Goal: Task Accomplishment & Management: Use online tool/utility

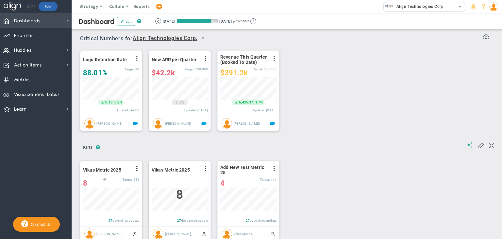
click at [59, 16] on span "Dashboards Dashboards" at bounding box center [36, 20] width 72 height 15
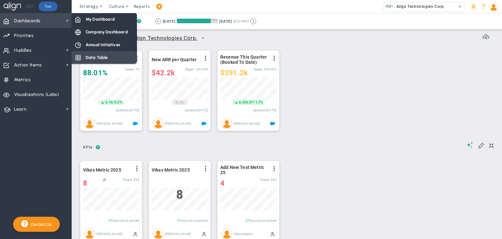
click at [114, 53] on div "Data Table" at bounding box center [104, 57] width 65 height 13
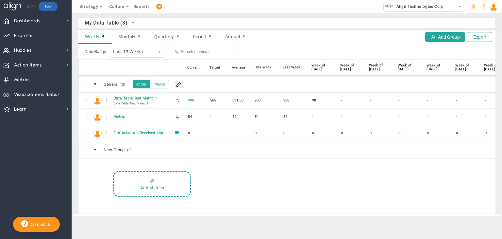
click at [180, 85] on span at bounding box center [178, 83] width 5 height 5
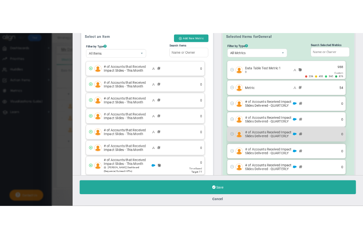
scroll to position [57, 0]
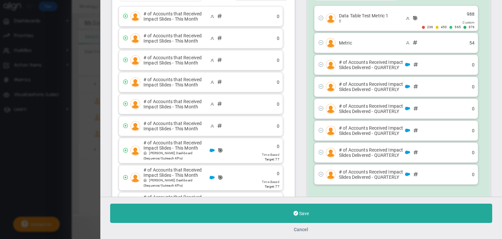
click at [303, 229] on button "Cancel" at bounding box center [301, 229] width 14 height 5
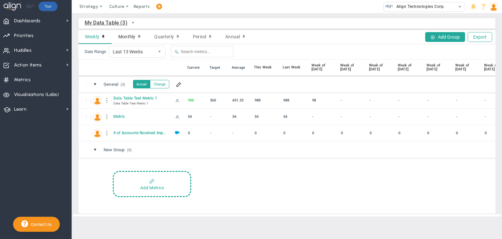
click at [122, 37] on span "Monthly" at bounding box center [126, 36] width 17 height 5
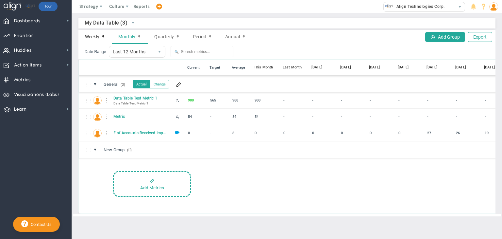
click at [95, 36] on span "Weekly" at bounding box center [92, 36] width 14 height 5
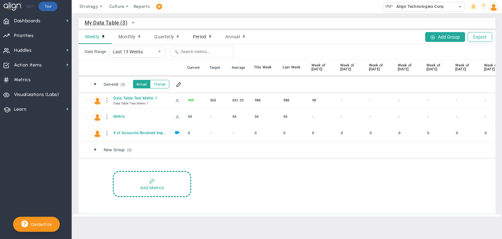
click at [198, 37] on span "Period" at bounding box center [199, 36] width 13 height 5
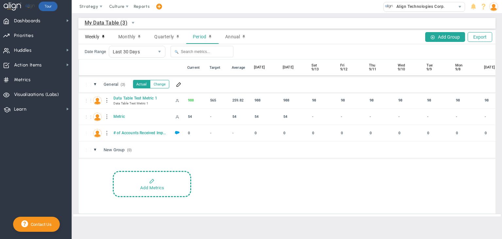
click at [85, 40] on div "Weekly" at bounding box center [94, 37] width 33 height 14
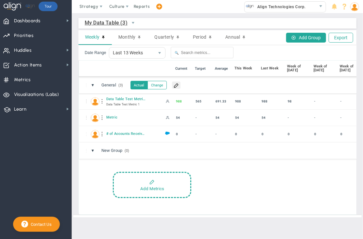
click at [180, 85] on button at bounding box center [176, 84] width 9 height 7
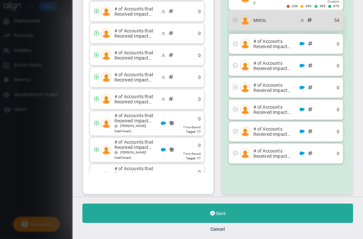
scroll to position [87, 0]
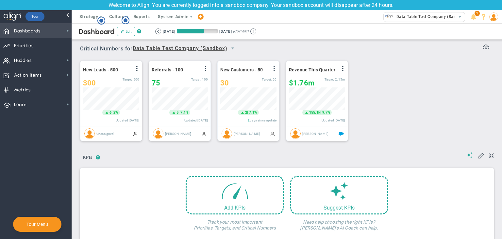
click at [63, 33] on span "Dashboards Dashboards" at bounding box center [36, 30] width 72 height 15
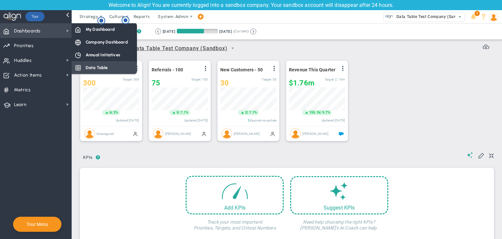
click at [99, 63] on div "Data Table" at bounding box center [104, 67] width 65 height 13
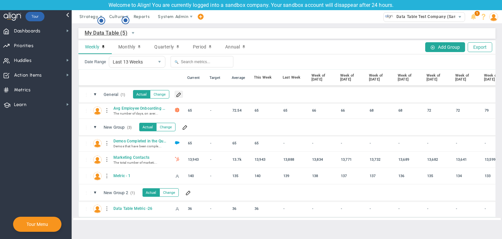
click at [179, 96] on span at bounding box center [178, 94] width 5 height 5
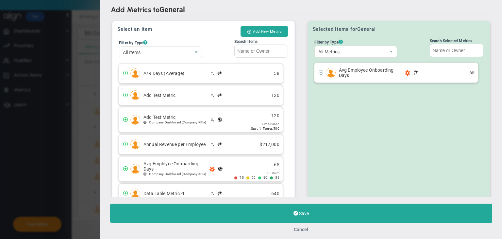
click at [298, 229] on button "Cancel" at bounding box center [301, 229] width 14 height 5
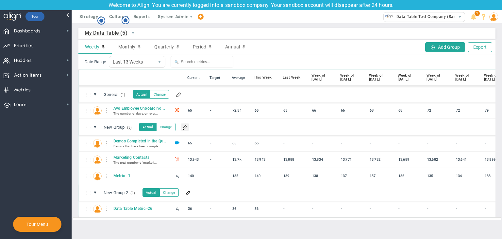
click at [187, 130] on button at bounding box center [185, 126] width 9 height 7
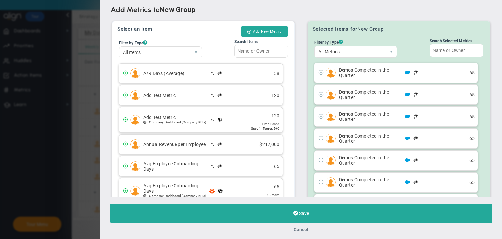
click at [300, 229] on button "Cancel" at bounding box center [301, 229] width 14 height 5
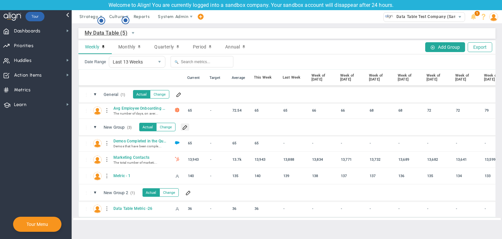
click at [184, 128] on span at bounding box center [184, 126] width 5 height 5
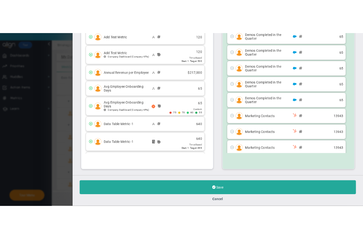
scroll to position [87, 0]
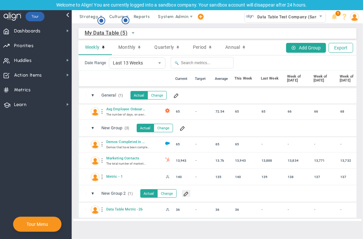
click at [185, 196] on button at bounding box center [186, 193] width 9 height 7
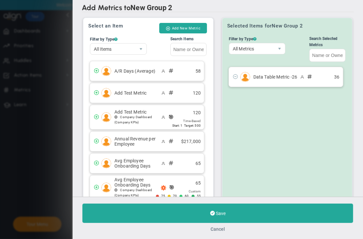
click at [221, 230] on button "Cancel" at bounding box center [218, 228] width 14 height 5
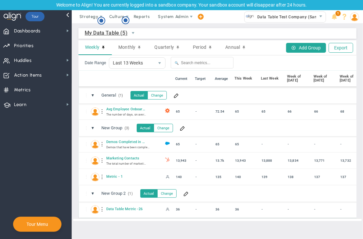
click at [101, 210] on div at bounding box center [102, 209] width 5 height 10
click at [102, 209] on div at bounding box center [102, 209] width 5 height 10
click at [188, 193] on span at bounding box center [185, 193] width 5 height 5
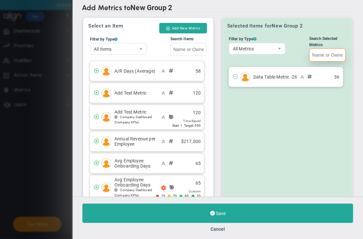
click at [316, 57] on input "Search Selected Metrics" at bounding box center [327, 54] width 36 height 13
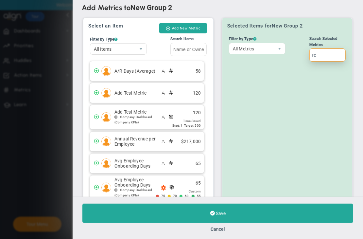
type input "r"
type input "d"
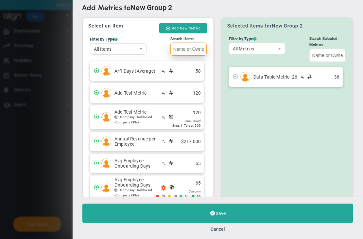
click at [178, 51] on input "Search Items" at bounding box center [188, 49] width 36 height 13
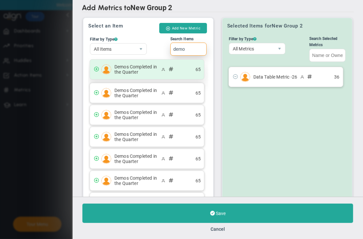
type input "demo"
click at [129, 75] on div "Demos Completed in the Quarter 65" at bounding box center [147, 70] width 114 height 20
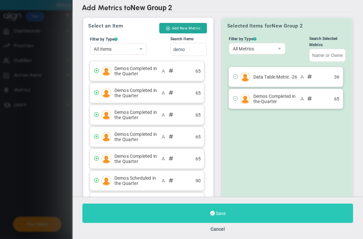
click at [235, 213] on button "Save" at bounding box center [217, 212] width 271 height 19
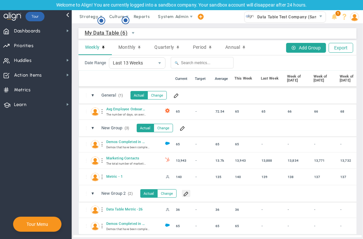
click at [185, 195] on span at bounding box center [185, 193] width 5 height 5
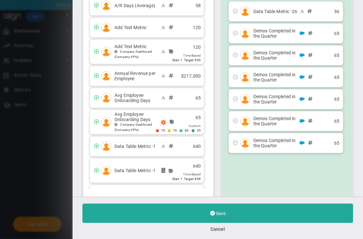
scroll to position [54, 0]
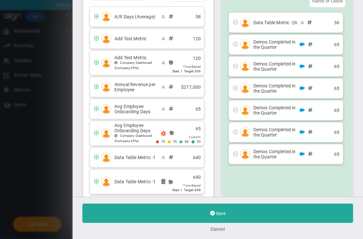
click at [218, 228] on button "Cancel" at bounding box center [218, 228] width 14 height 5
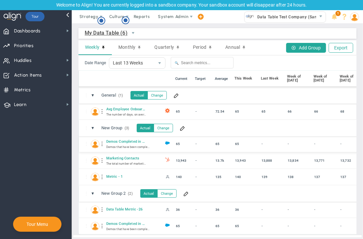
scroll to position [8, 0]
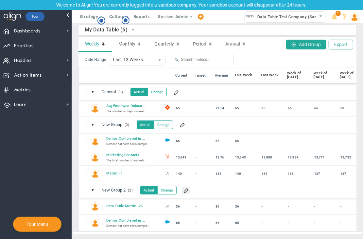
click at [186, 187] on span at bounding box center [185, 189] width 5 height 5
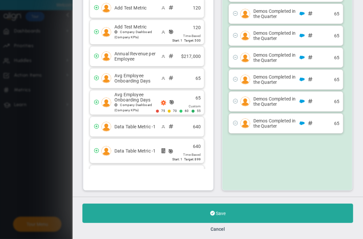
scroll to position [87, 0]
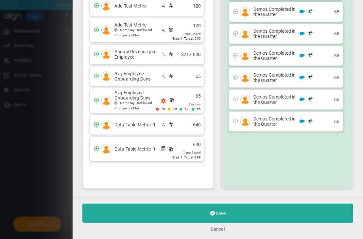
click at [216, 230] on button "Cancel" at bounding box center [218, 228] width 14 height 5
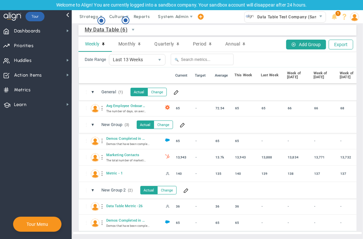
click at [187, 189] on div "⋮⋮ ▼ New Group 2 (2) New Group 2 Actual Change" at bounding box center [330, 190] width 502 height 16
click at [186, 187] on span at bounding box center [185, 189] width 5 height 5
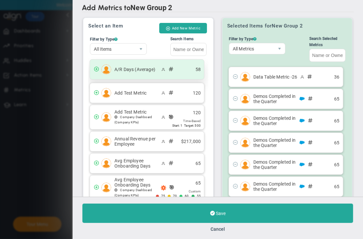
click at [129, 77] on div "A/R Days (Average) 58" at bounding box center [147, 70] width 114 height 20
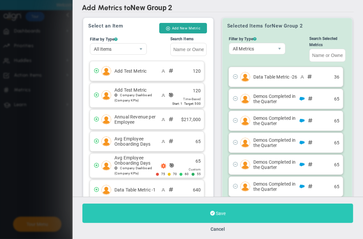
click at [245, 211] on button "Save" at bounding box center [217, 212] width 271 height 19
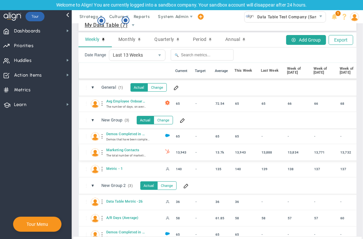
scroll to position [24, 0]
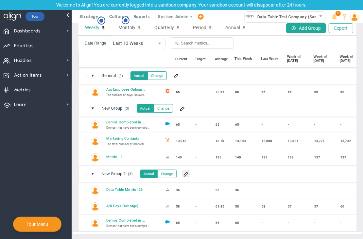
click at [186, 171] on span at bounding box center [185, 173] width 5 height 5
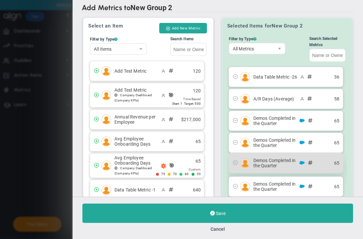
scroll to position [87, 0]
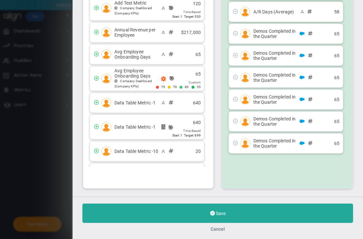
click at [218, 226] on button "Cancel" at bounding box center [218, 228] width 14 height 5
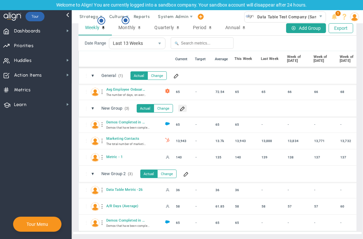
click at [182, 106] on span at bounding box center [182, 108] width 5 height 5
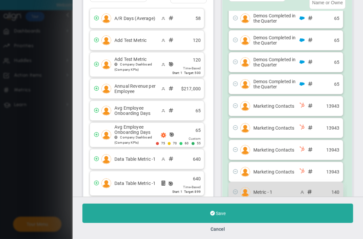
scroll to position [93, 0]
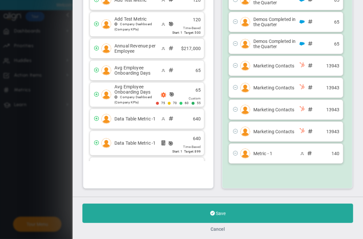
click at [217, 228] on button "Cancel" at bounding box center [218, 228] width 14 height 5
